Goal: Information Seeking & Learning: Learn about a topic

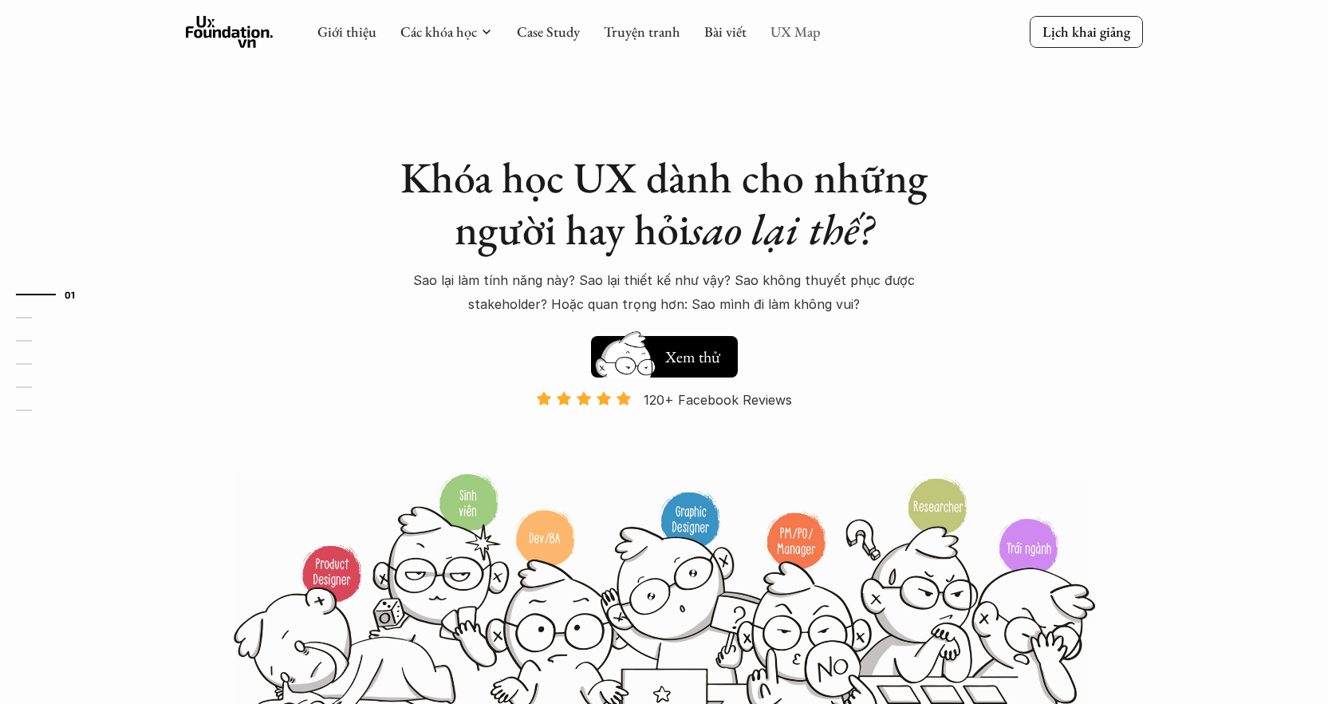
click at [799, 38] on link "UX Map" at bounding box center [796, 31] width 50 height 18
click at [794, 23] on link "UX Map" at bounding box center [796, 31] width 50 height 18
click at [777, 45] on div "Giới thiệu Các khóa học Case Study Truyện tranh Bài viết UX Map" at bounding box center [569, 32] width 503 height 32
click at [803, 29] on link "UX Map" at bounding box center [796, 31] width 50 height 18
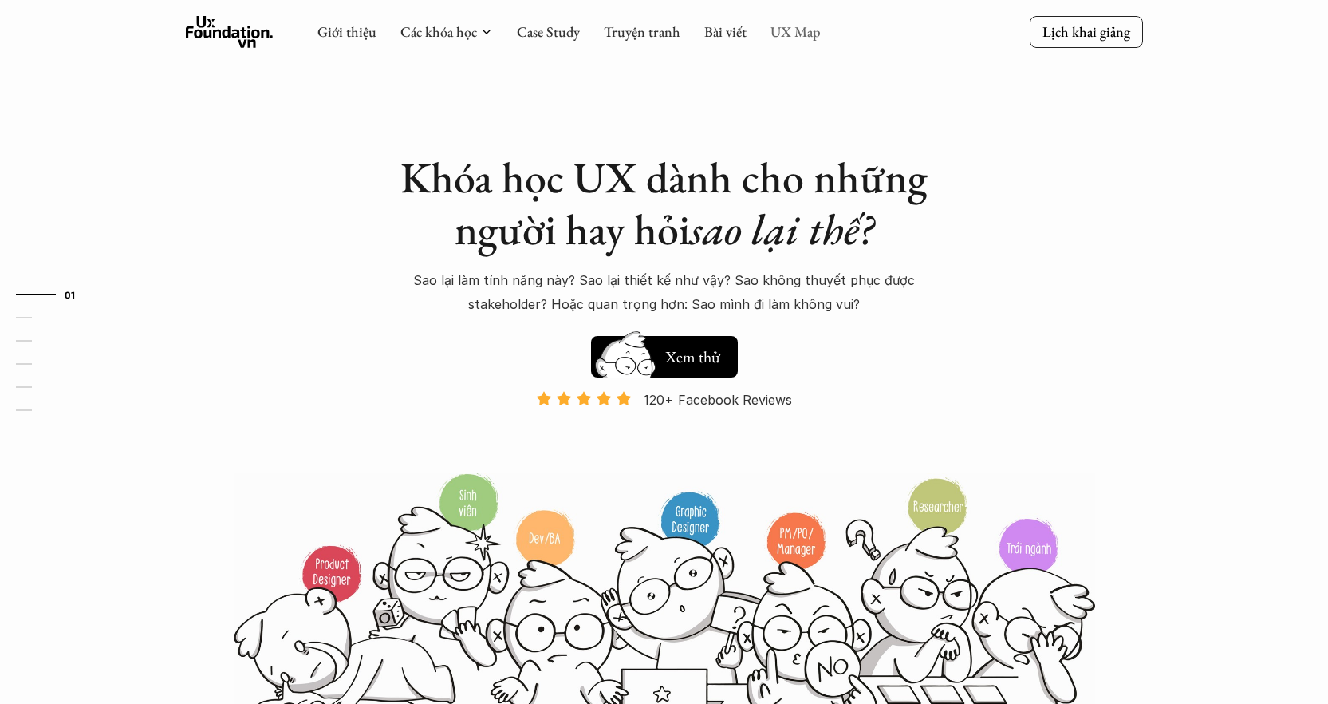
click at [803, 29] on link "UX Map" at bounding box center [796, 31] width 50 height 18
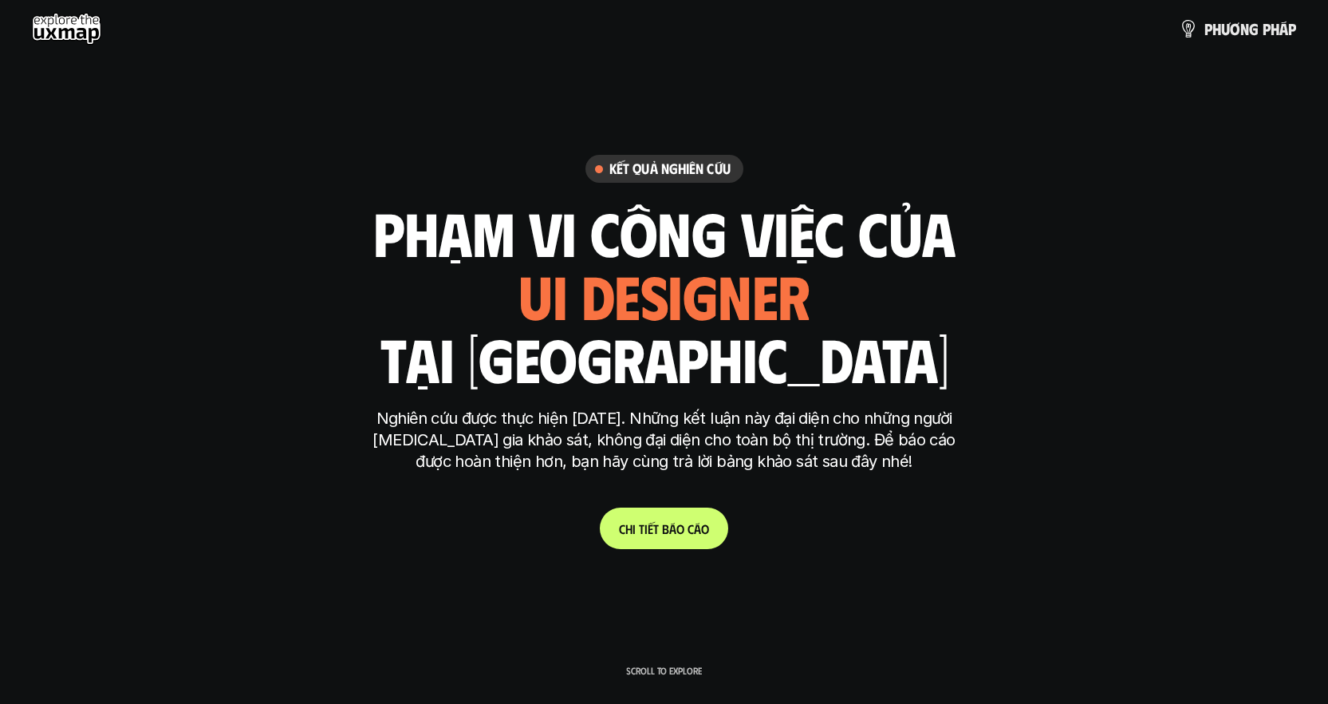
click at [644, 540] on link "C h i t i ế t b á o c á o" at bounding box center [664, 527] width 128 height 41
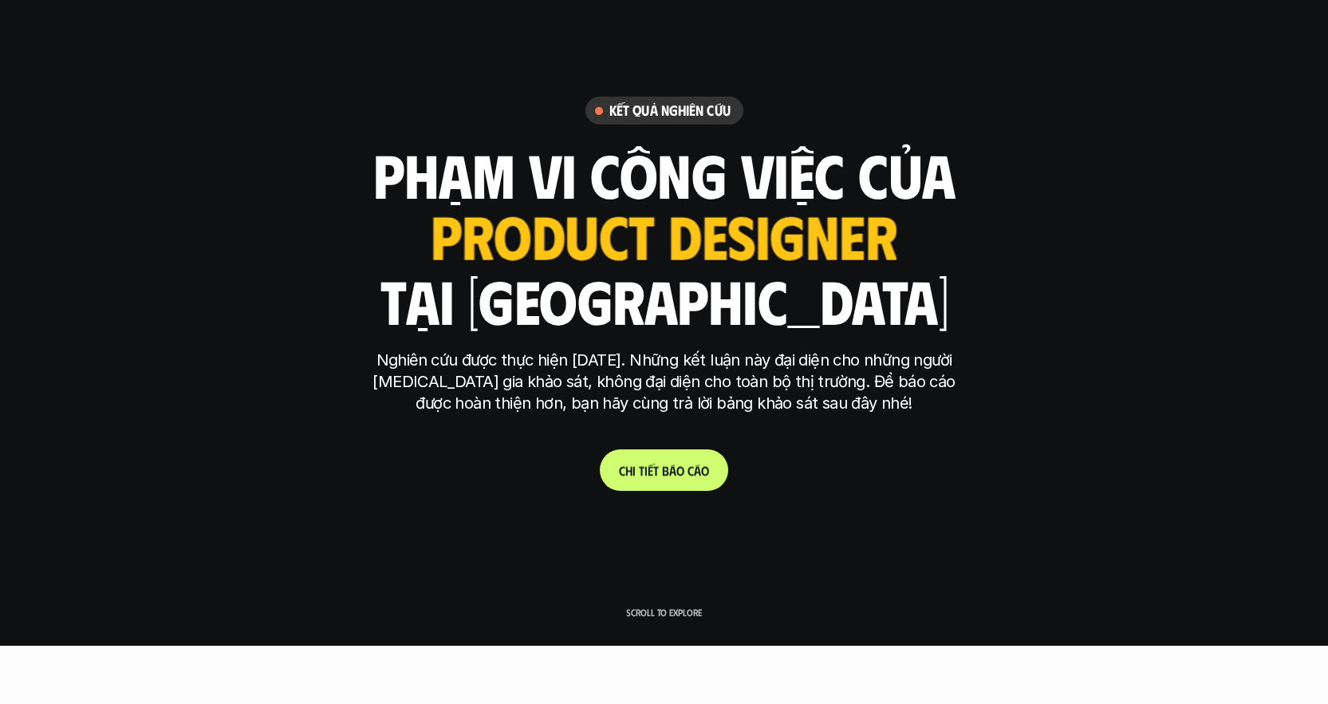
click at [651, 467] on p "C h i t i ế t b á o c á o" at bounding box center [664, 470] width 90 height 15
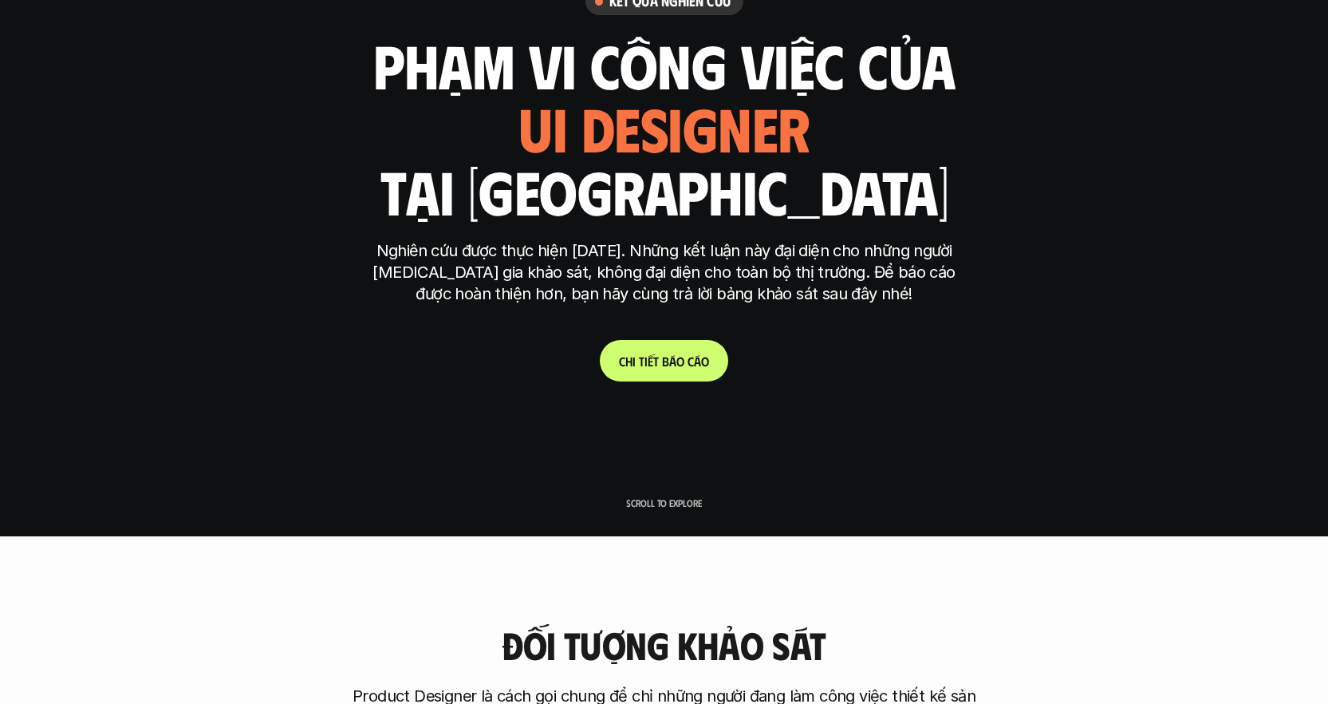
scroll to position [0, 0]
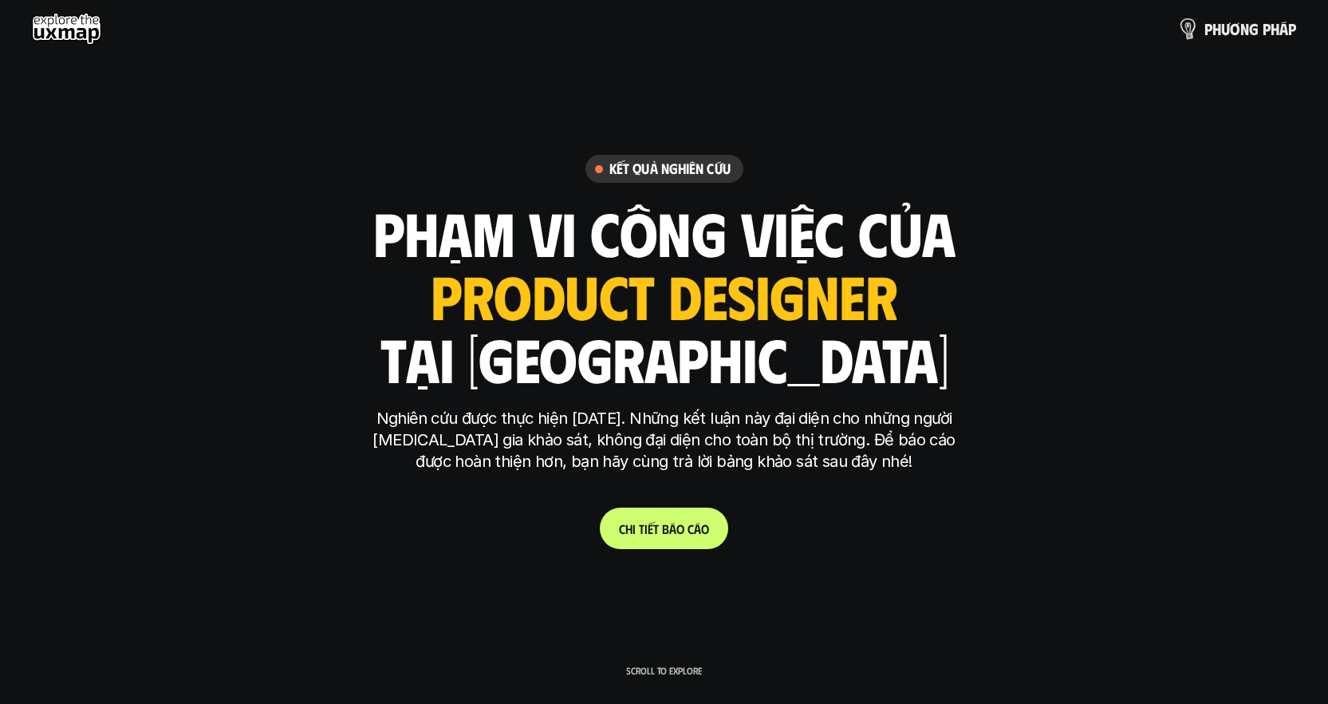
click at [1216, 30] on p "p h ư ơ n g p h á p" at bounding box center [1251, 29] width 92 height 18
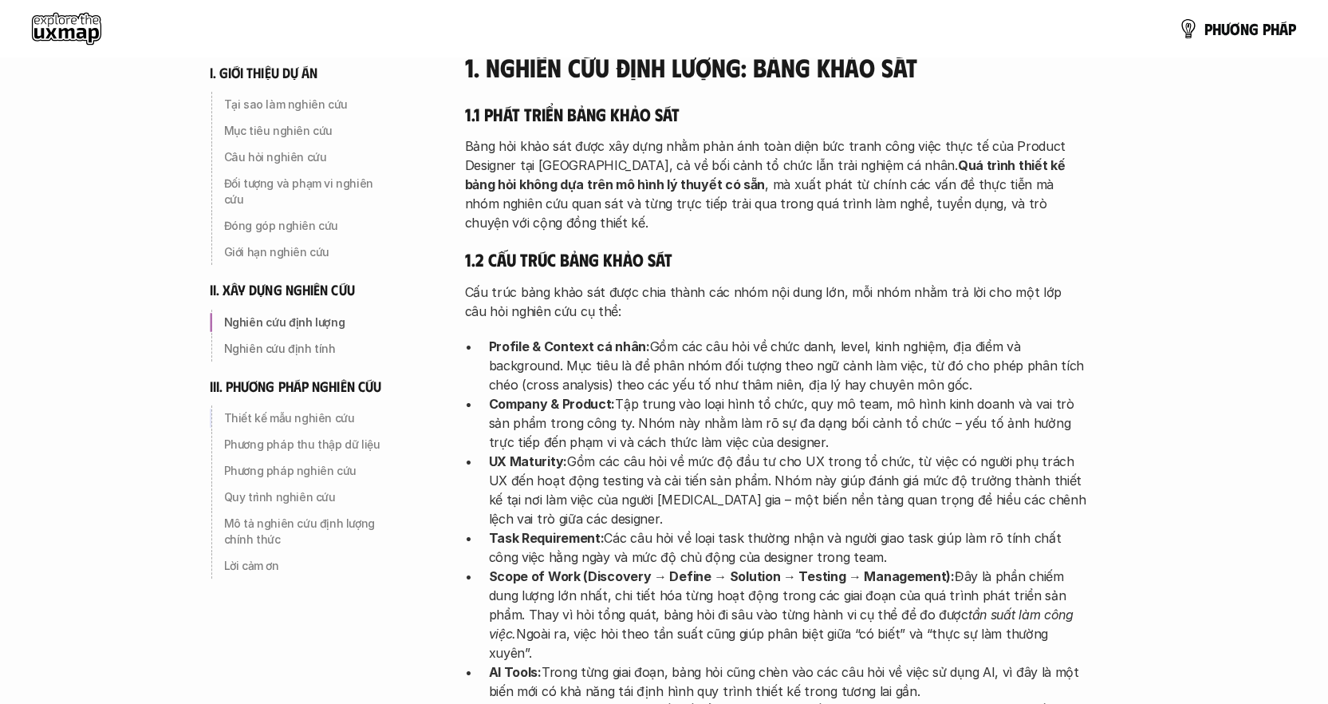
scroll to position [2093, 0]
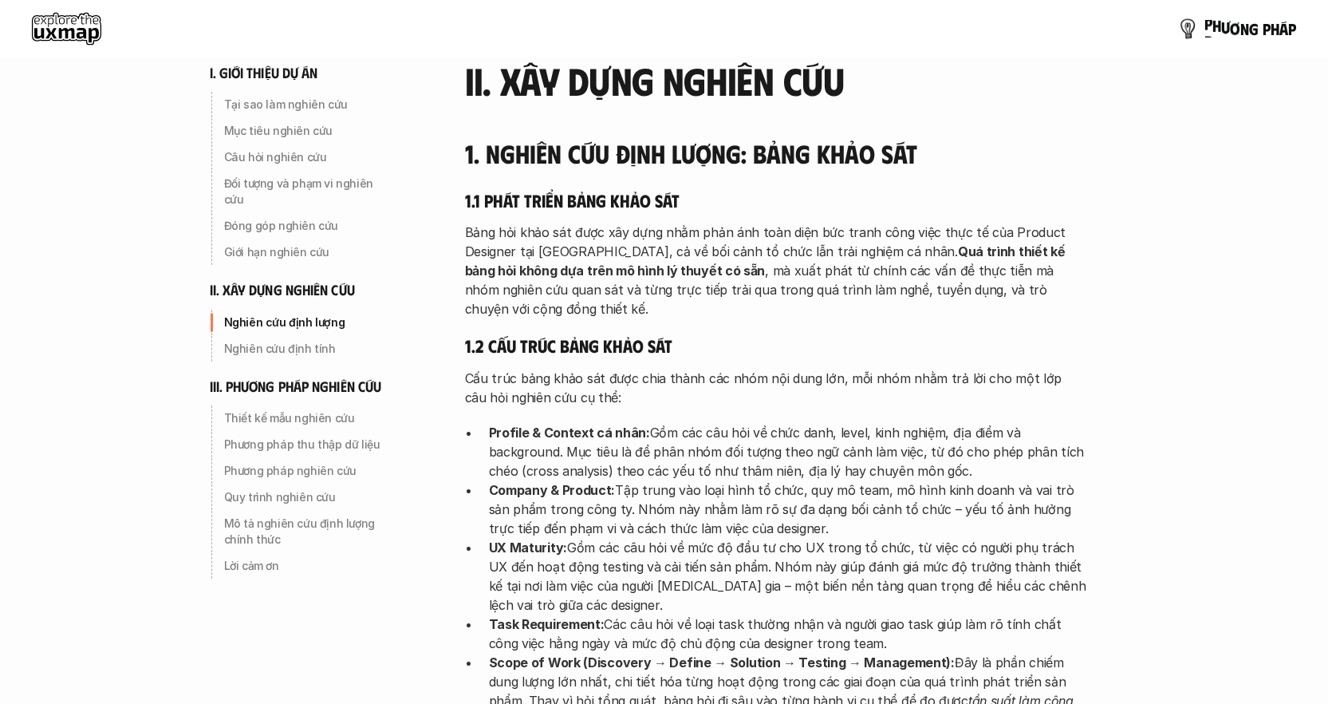
click at [1259, 27] on p "p h ư ơ n g p h á p" at bounding box center [1251, 29] width 92 height 18
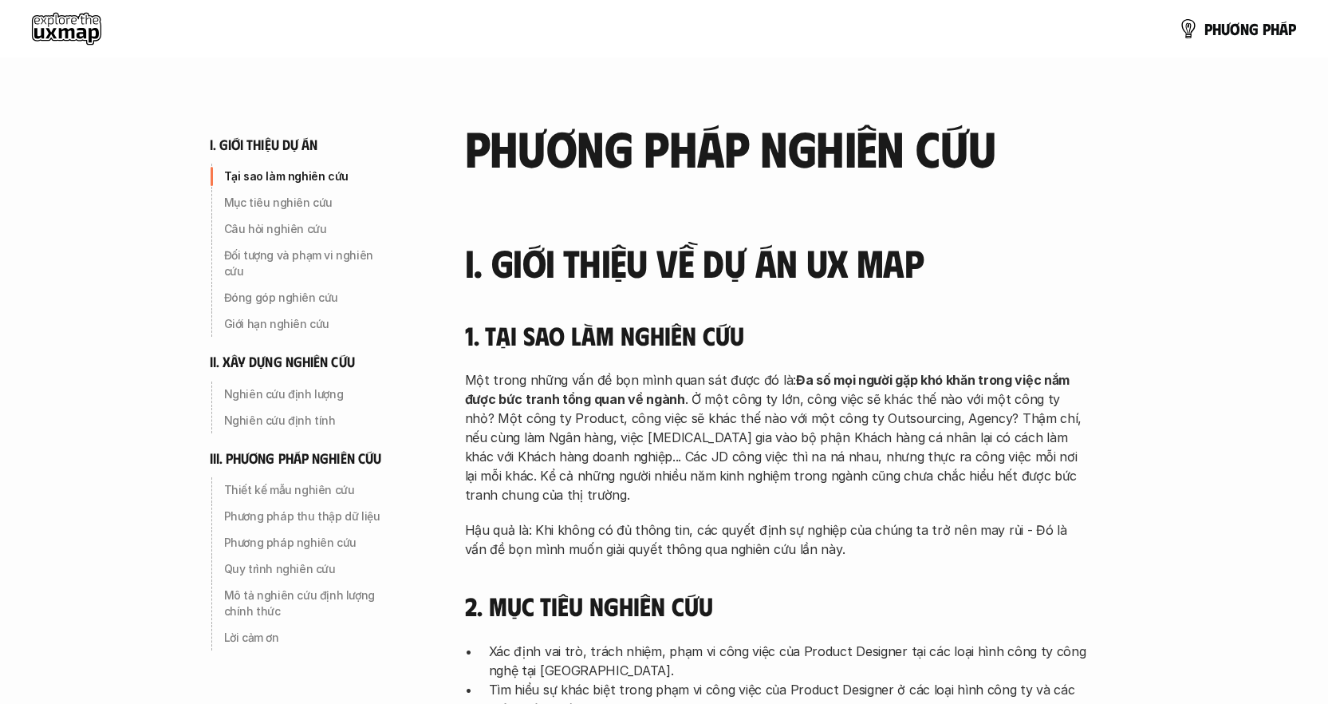
click at [666, 62] on div "phương pháp nghiên cứu" at bounding box center [776, 89] width 622 height 178
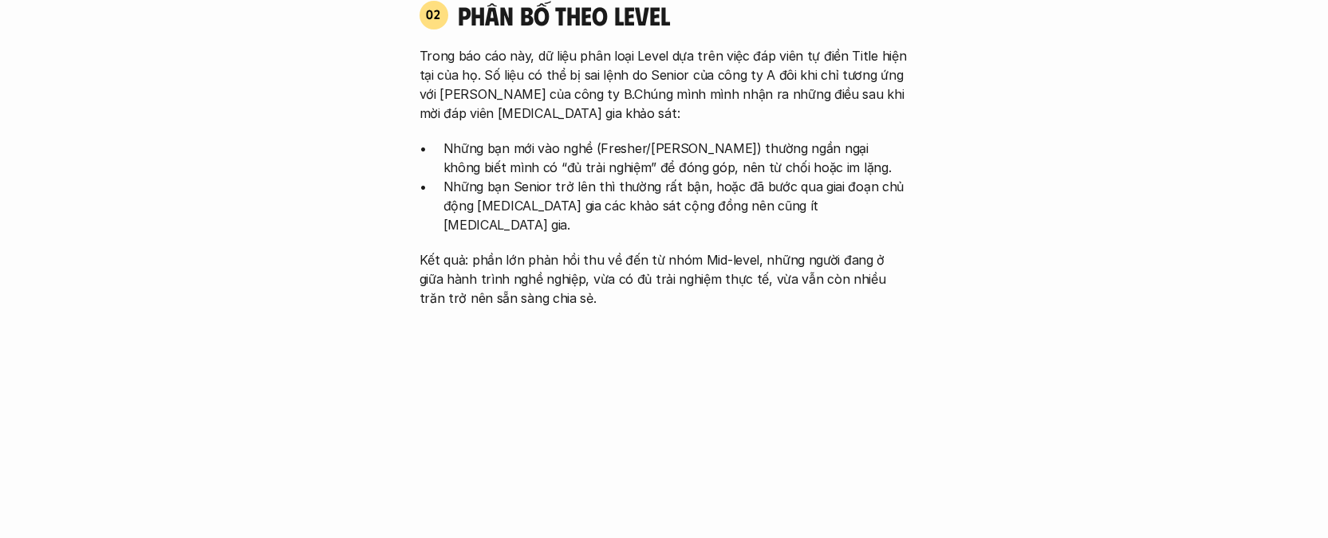
scroll to position [1459, 0]
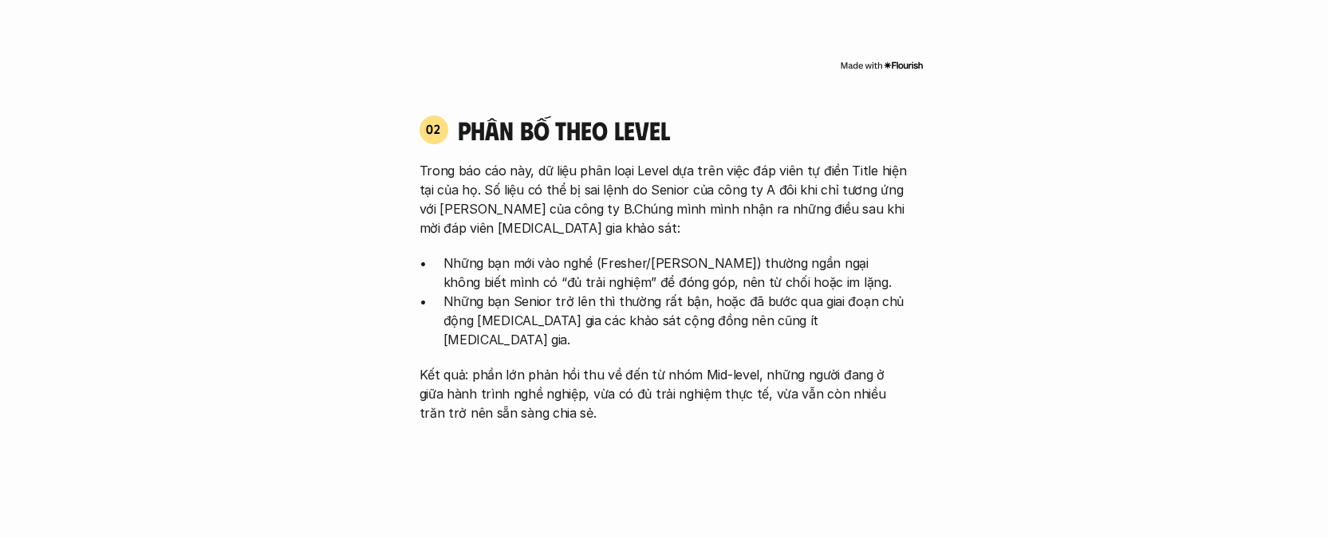
click at [522, 176] on p "Trong báo cáo này, dữ liệu phân loại Level dựa trên việc đáp viên tự điền Title…" at bounding box center [665, 199] width 490 height 77
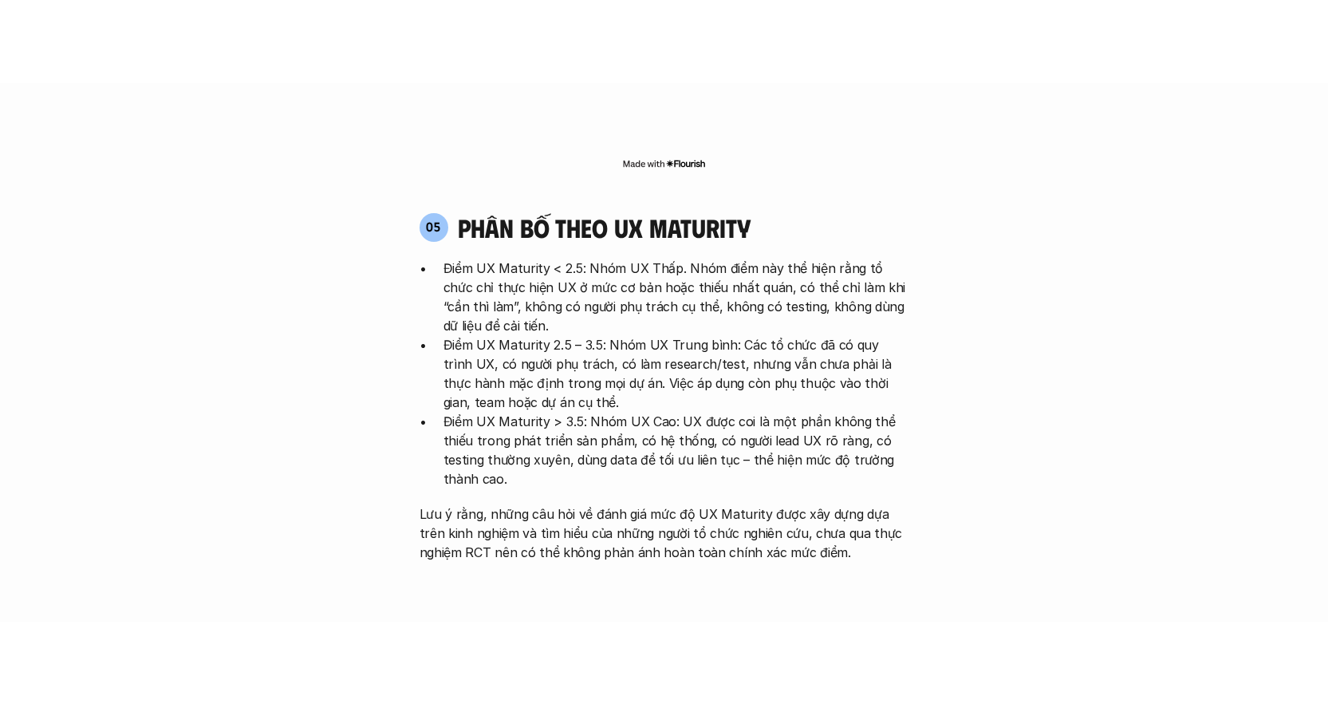
scroll to position [3074, 0]
